Goal: Task Accomplishment & Management: Manage account settings

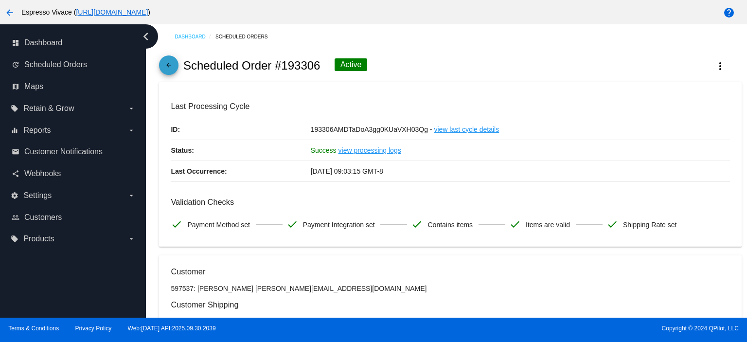
click at [161, 60] on link "arrow_back" at bounding box center [168, 64] width 19 height 19
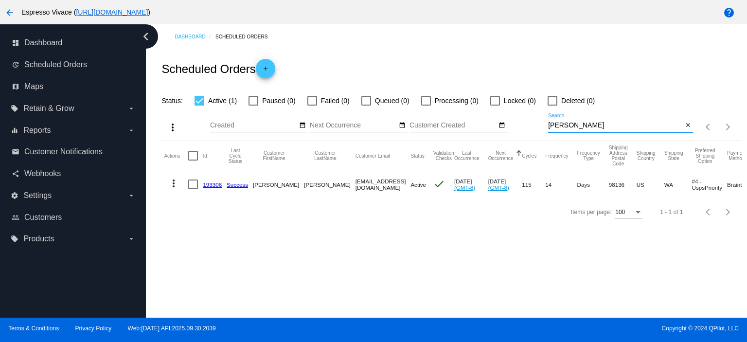
drag, startPoint x: 580, startPoint y: 126, endPoint x: 520, endPoint y: 119, distance: 60.7
click at [524, 119] on div "more_vert Oct Jan Feb Mar [DATE]" at bounding box center [450, 124] width 583 height 35
paste input "[PERSON_NAME][EMAIL_ADDRESS][PERSON_NAME][DOMAIN_NAME]"
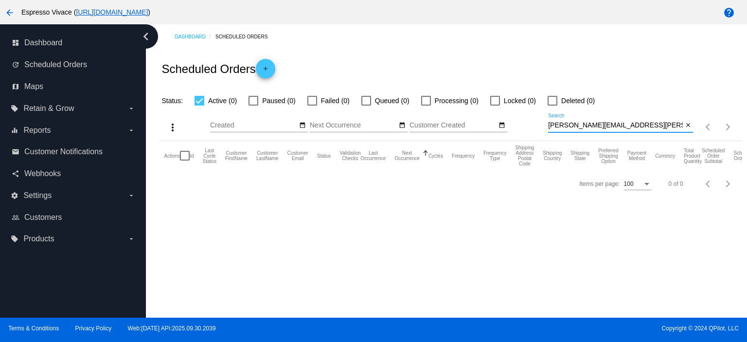
drag, startPoint x: 648, startPoint y: 124, endPoint x: 460, endPoint y: 114, distance: 188.6
click at [460, 114] on div "more_vert Oct Jan Feb Mar [DATE]" at bounding box center [450, 124] width 583 height 35
paste input "sarrasine@posteo"
type input "[EMAIL_ADDRESS][DOMAIN_NAME]"
click at [556, 97] on div at bounding box center [553, 101] width 10 height 10
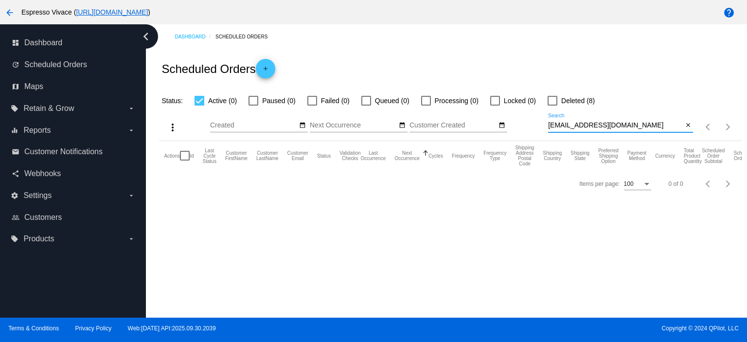
click at [553, 106] on input "Deleted (8)" at bounding box center [552, 106] width 0 height 0
checkbox input "true"
